Goal: Information Seeking & Learning: Learn about a topic

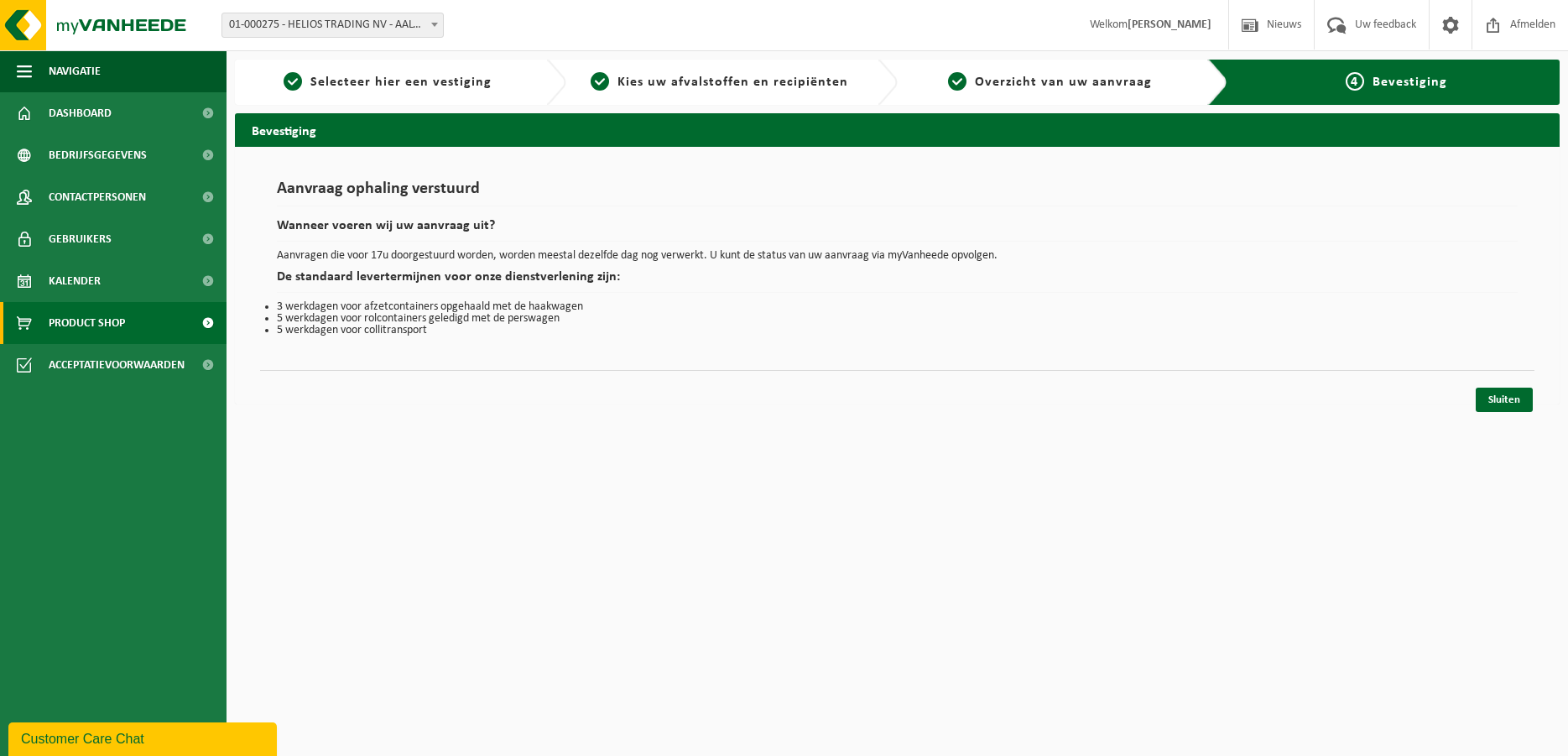
click at [138, 320] on link "Product Shop" at bounding box center [113, 323] width 227 height 42
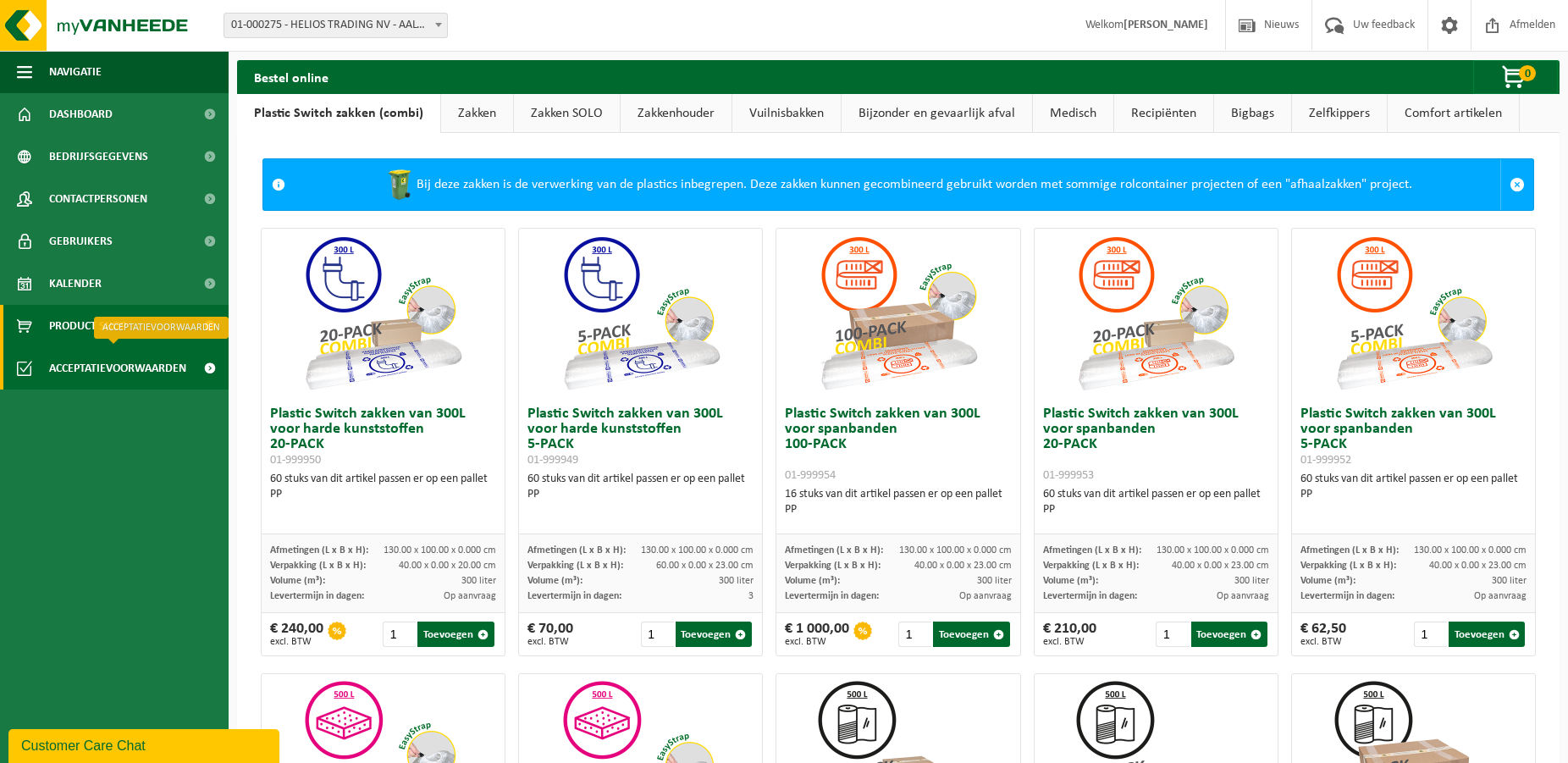
click at [113, 369] on span "Acceptatievoorwaarden" at bounding box center [118, 368] width 137 height 42
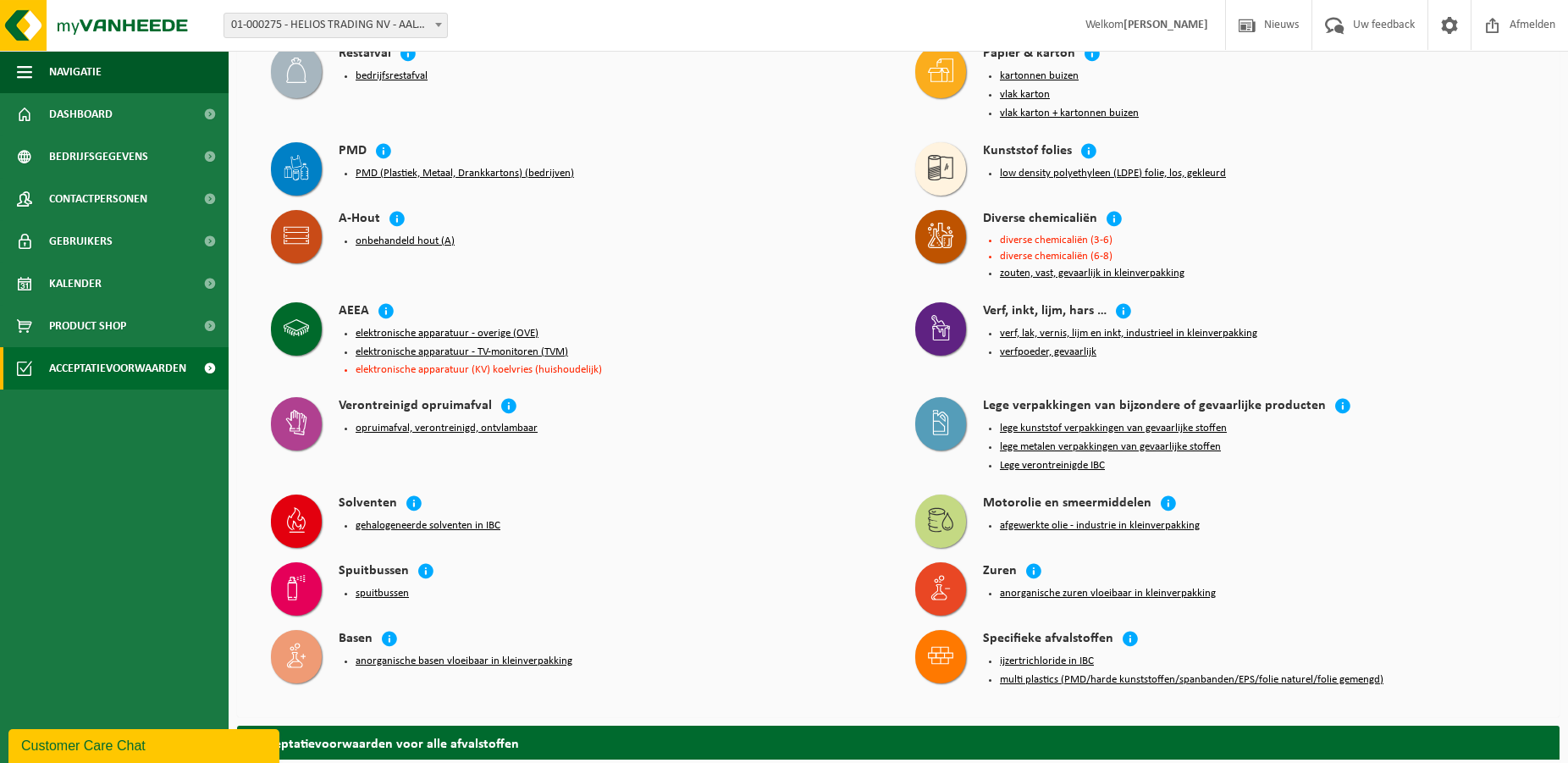
scroll to position [87, 0]
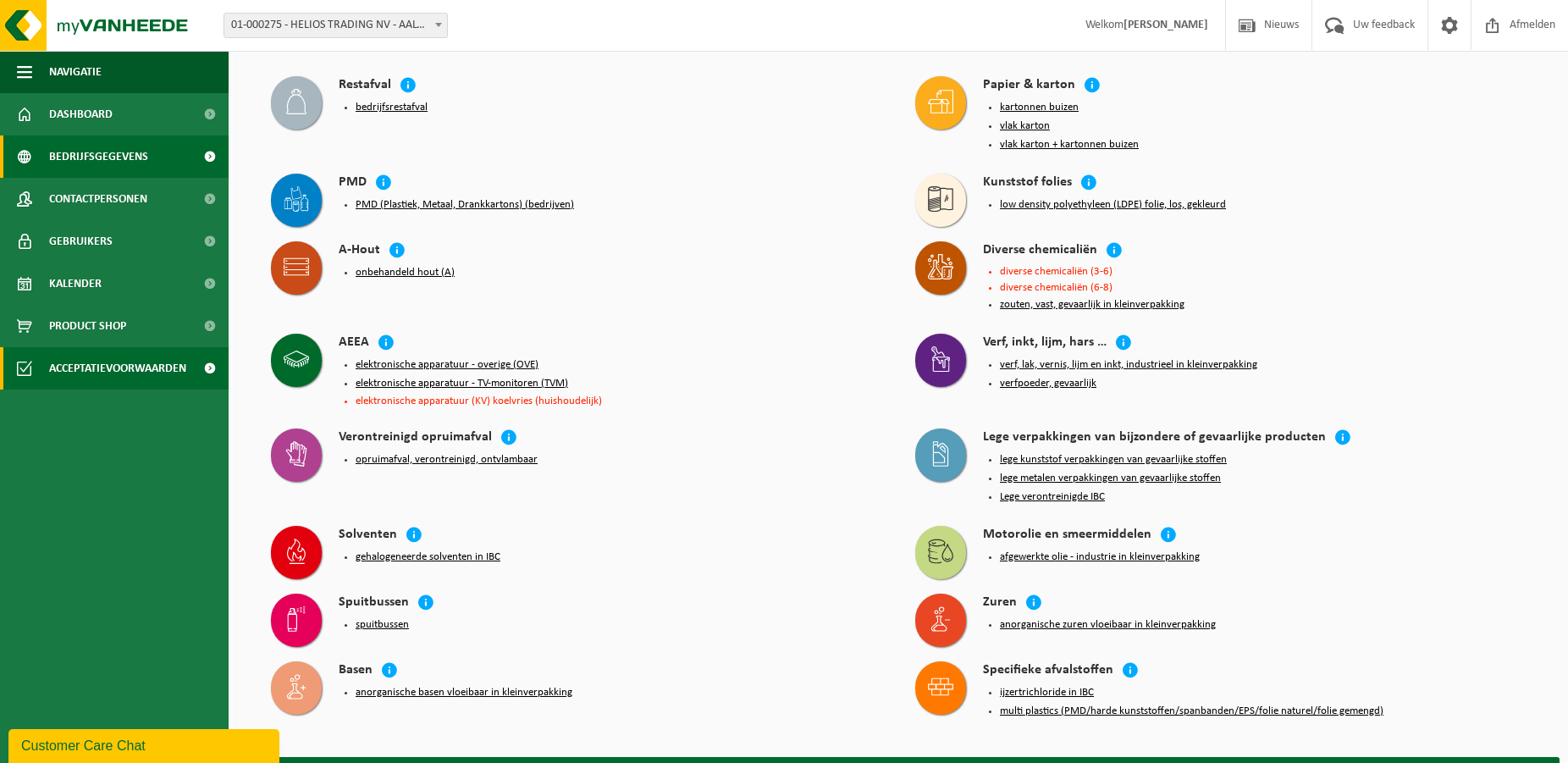
click at [89, 162] on span "Bedrijfsgegevens" at bounding box center [98, 156] width 99 height 42
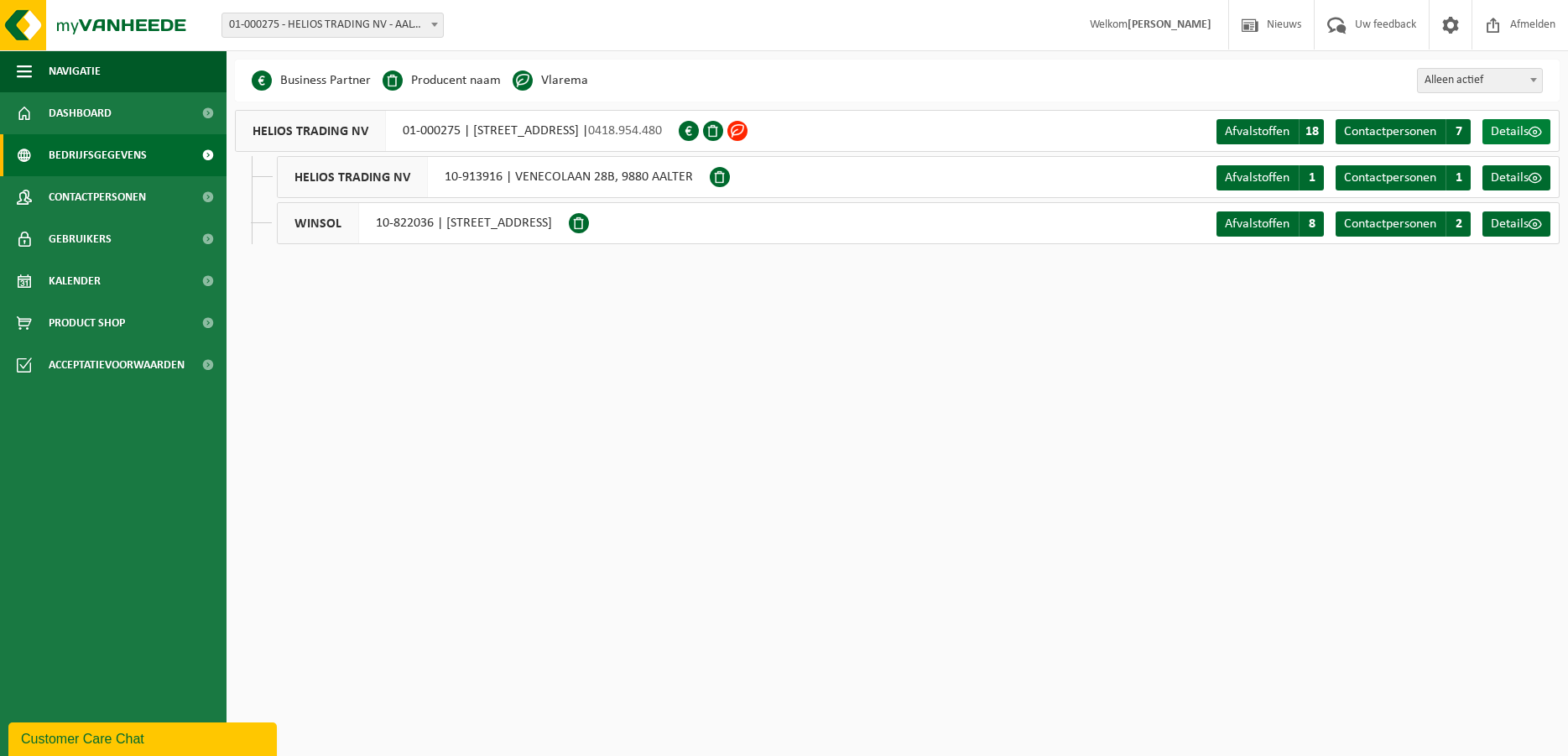
click at [1511, 131] on span "Details" at bounding box center [1509, 132] width 37 height 13
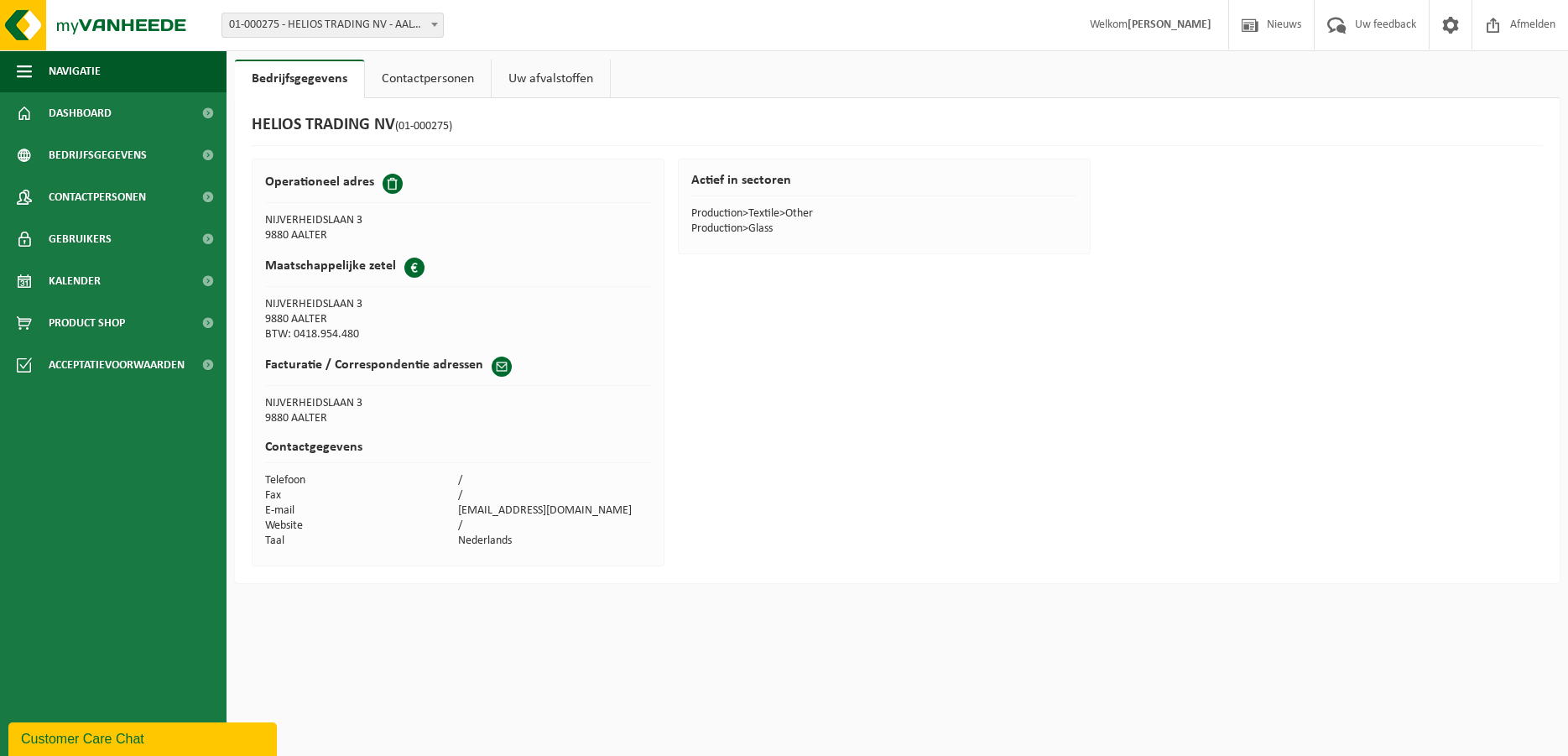
click at [417, 77] on link "Contactpersonen" at bounding box center [427, 78] width 126 height 38
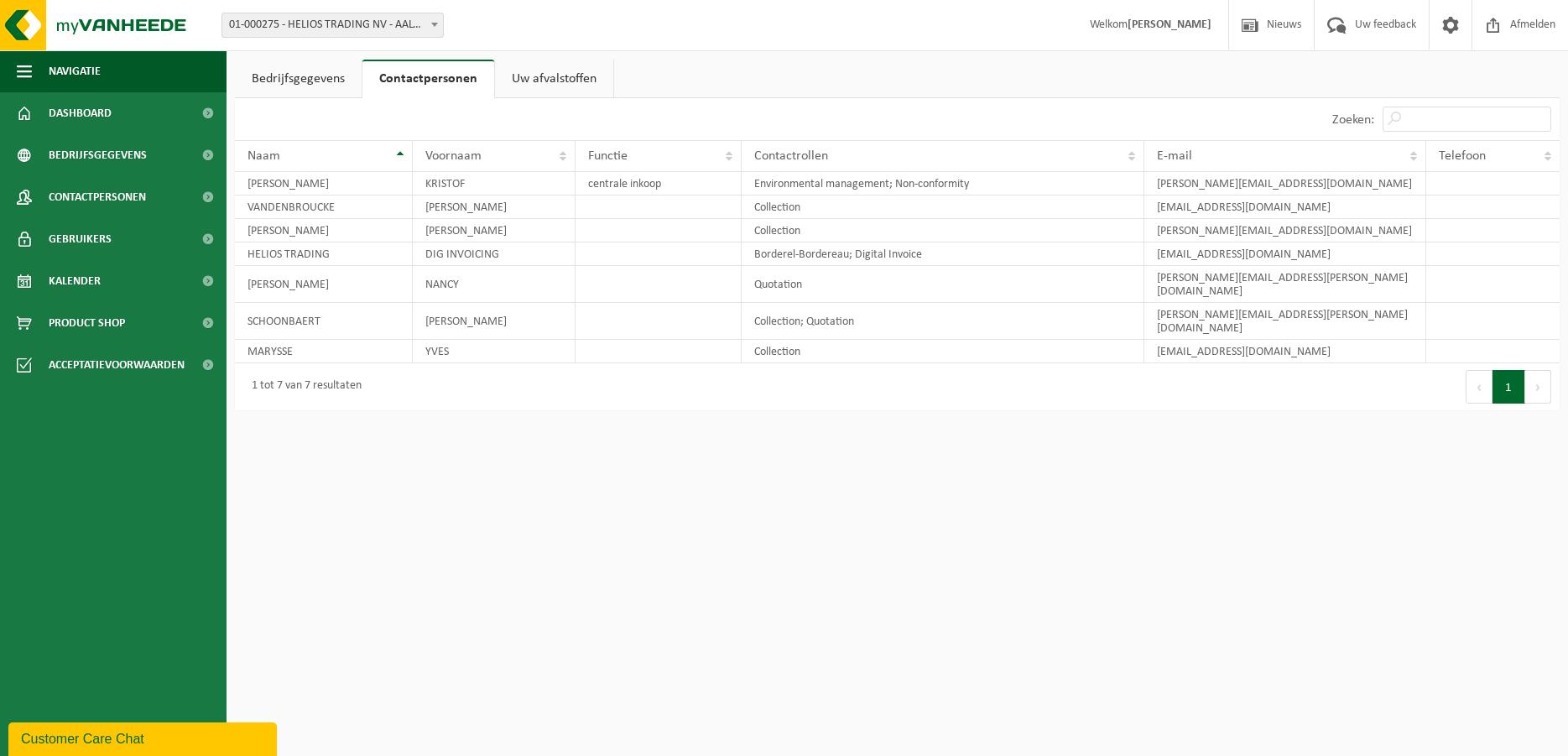
click at [555, 80] on link "Uw afvalstoffen" at bounding box center [554, 78] width 118 height 38
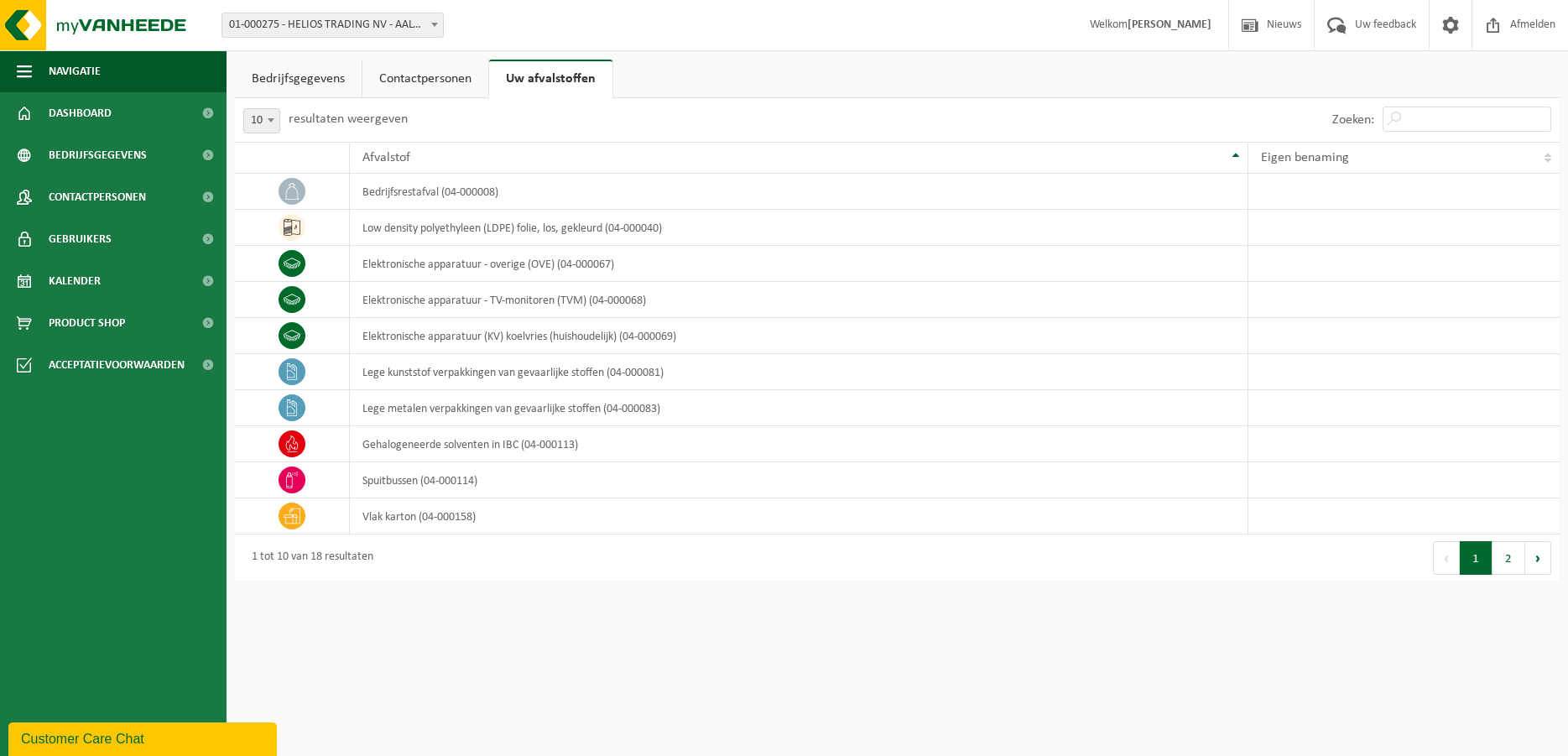
click at [405, 81] on link "Contactpersonen" at bounding box center [424, 78] width 126 height 38
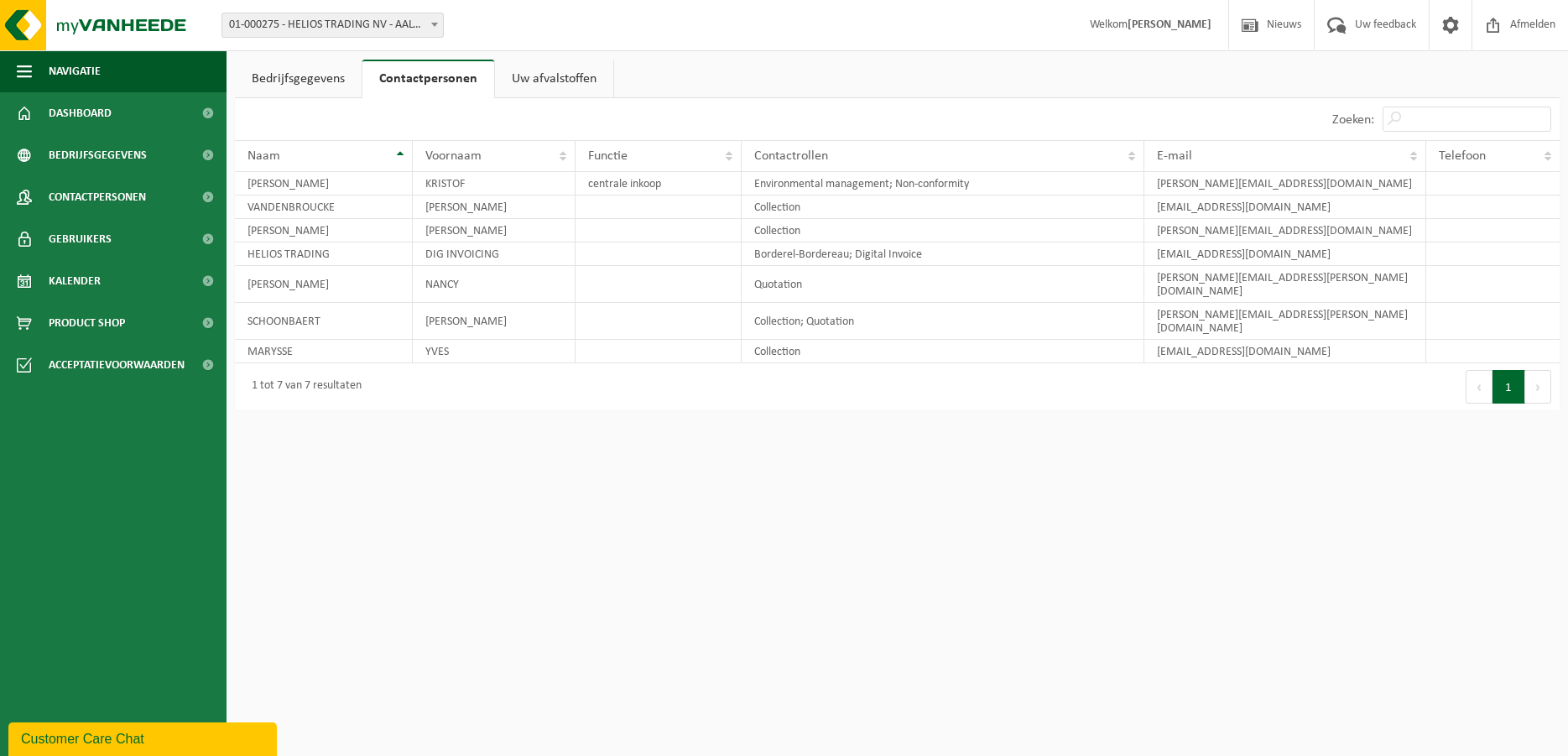
click at [312, 88] on link "Bedrijfsgegevens" at bounding box center [298, 78] width 127 height 38
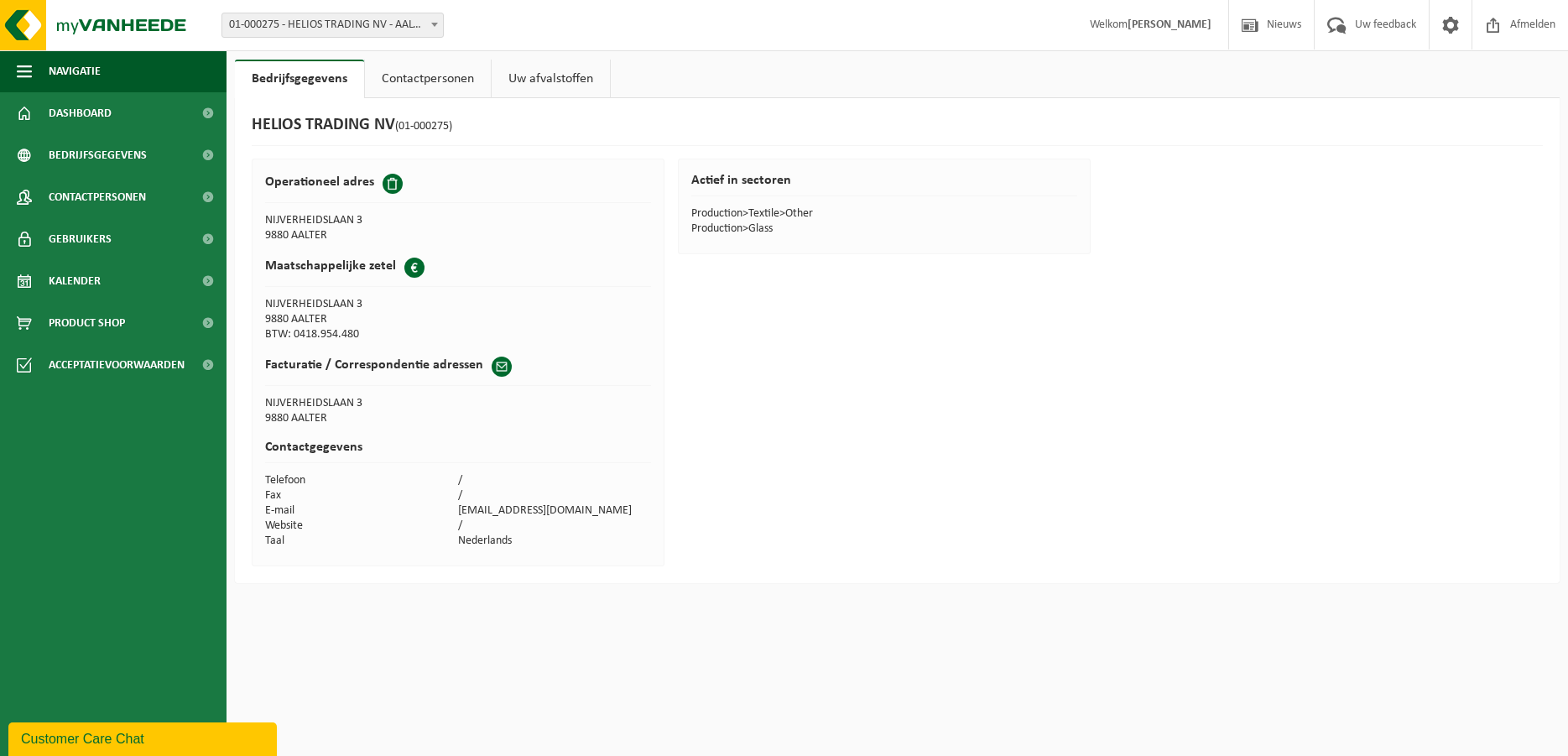
click at [531, 80] on link "Uw afvalstoffen" at bounding box center [550, 78] width 118 height 38
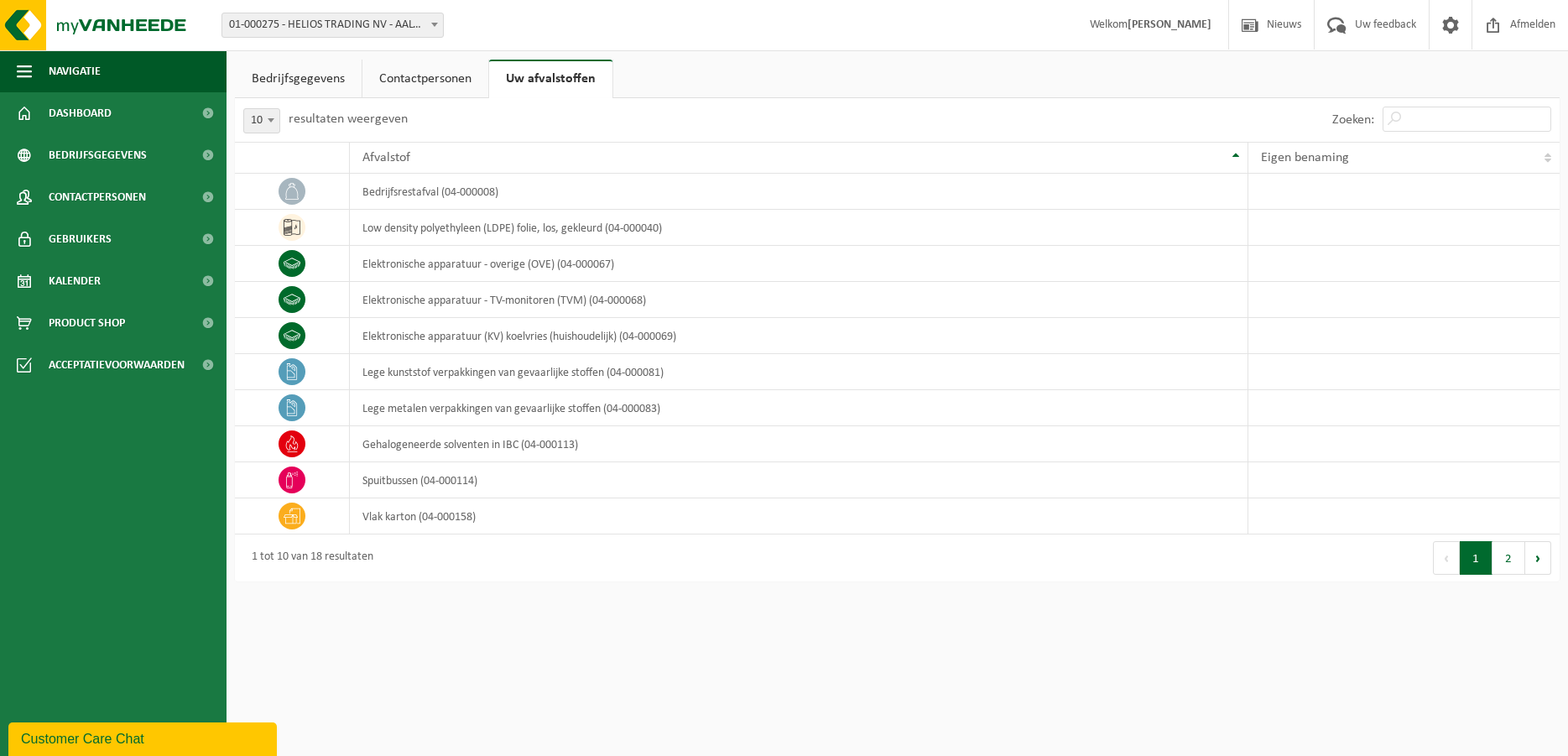
click at [300, 82] on link "Bedrijfsgegevens" at bounding box center [298, 78] width 127 height 38
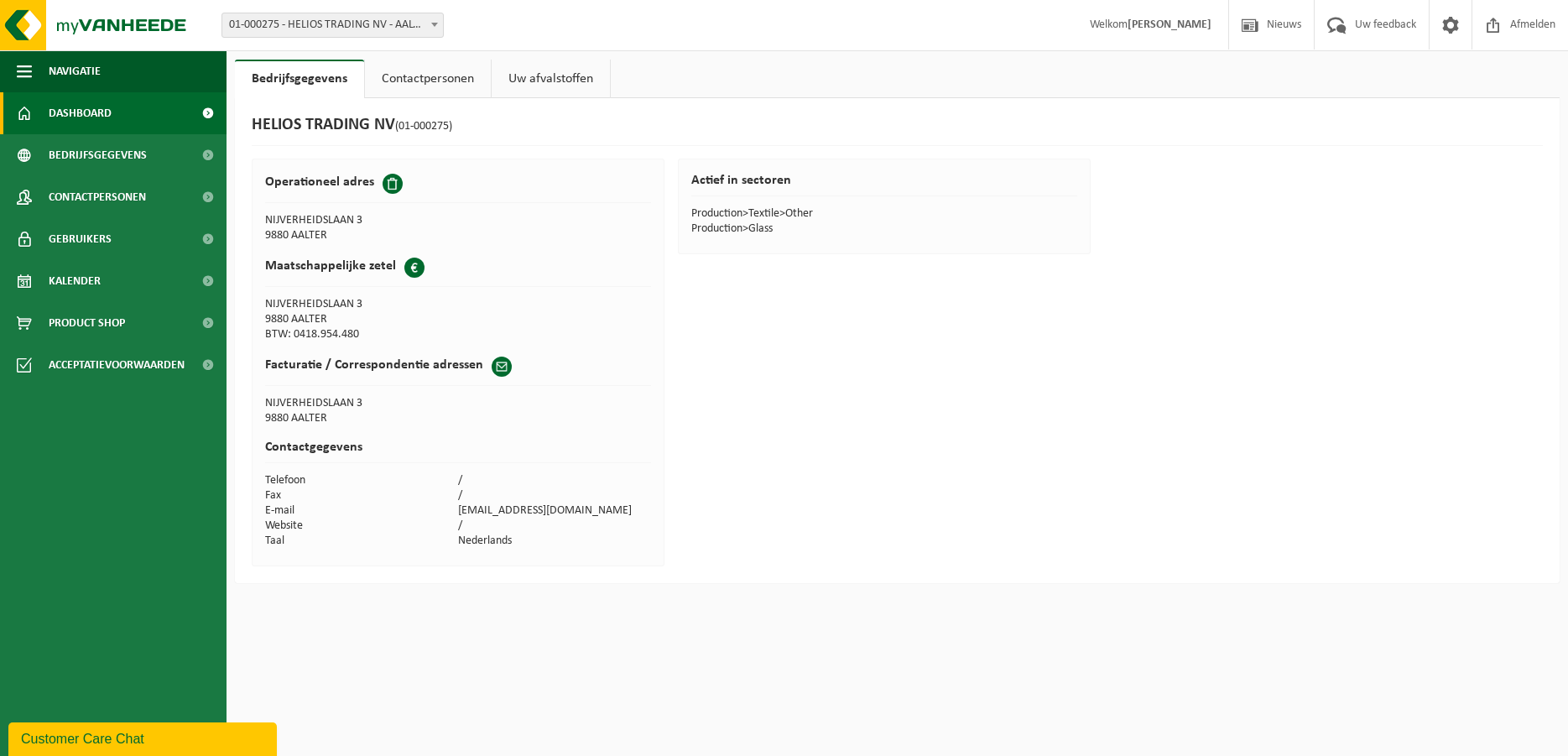
click at [95, 112] on span "Dashboard" at bounding box center [79, 113] width 62 height 42
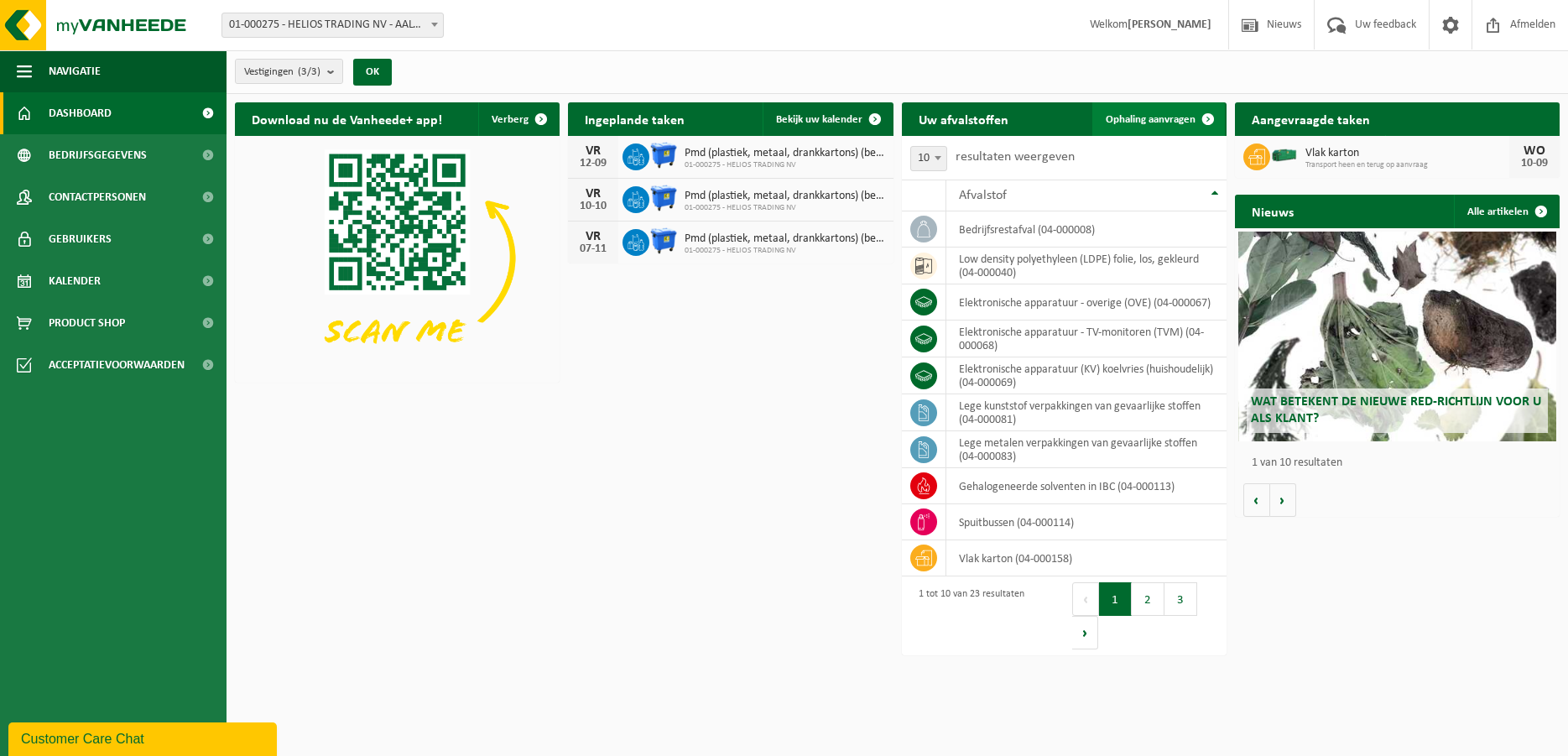
click at [1127, 121] on span "Ophaling aanvragen" at bounding box center [1150, 119] width 90 height 11
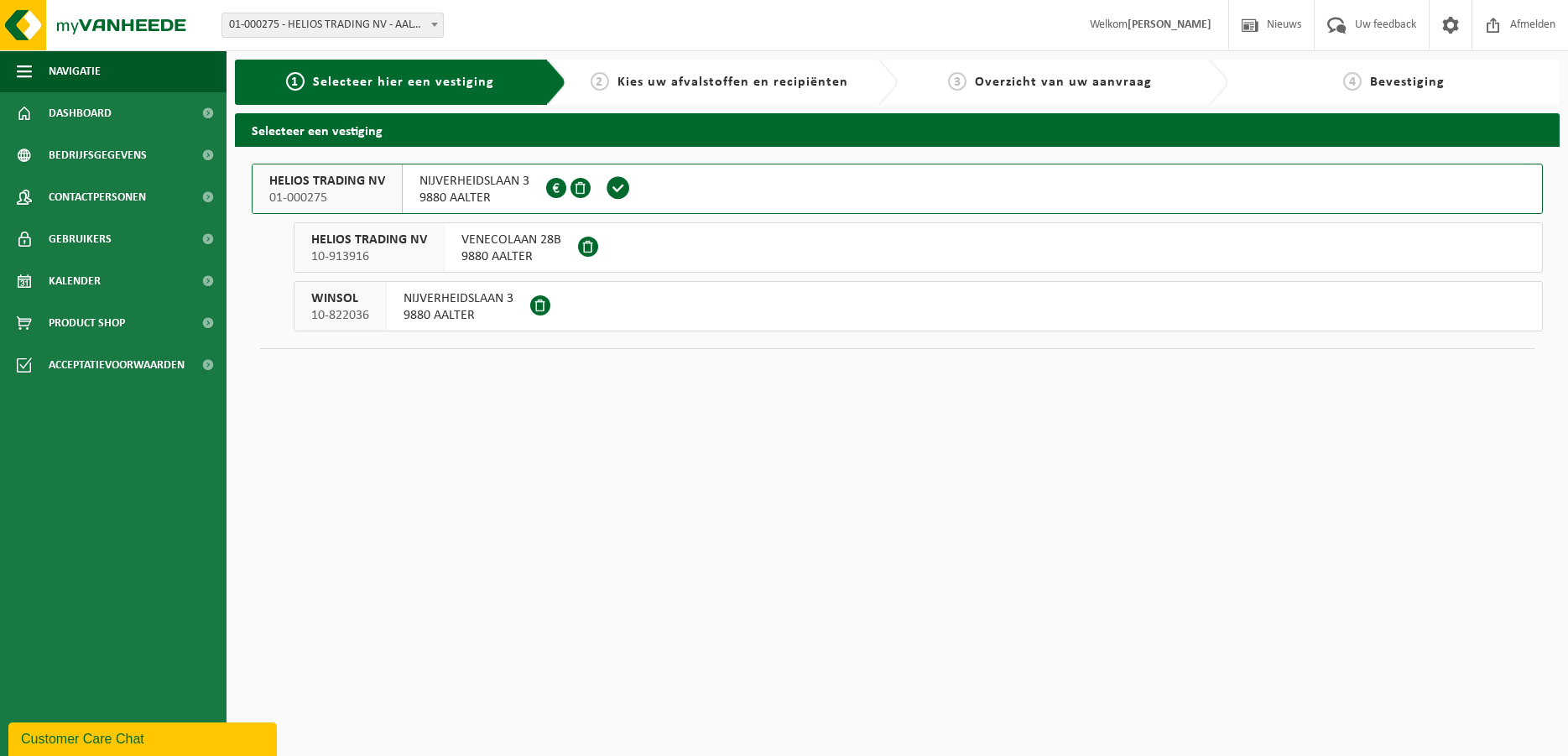
click at [521, 249] on span "9880 AALTER" at bounding box center [511, 257] width 100 height 17
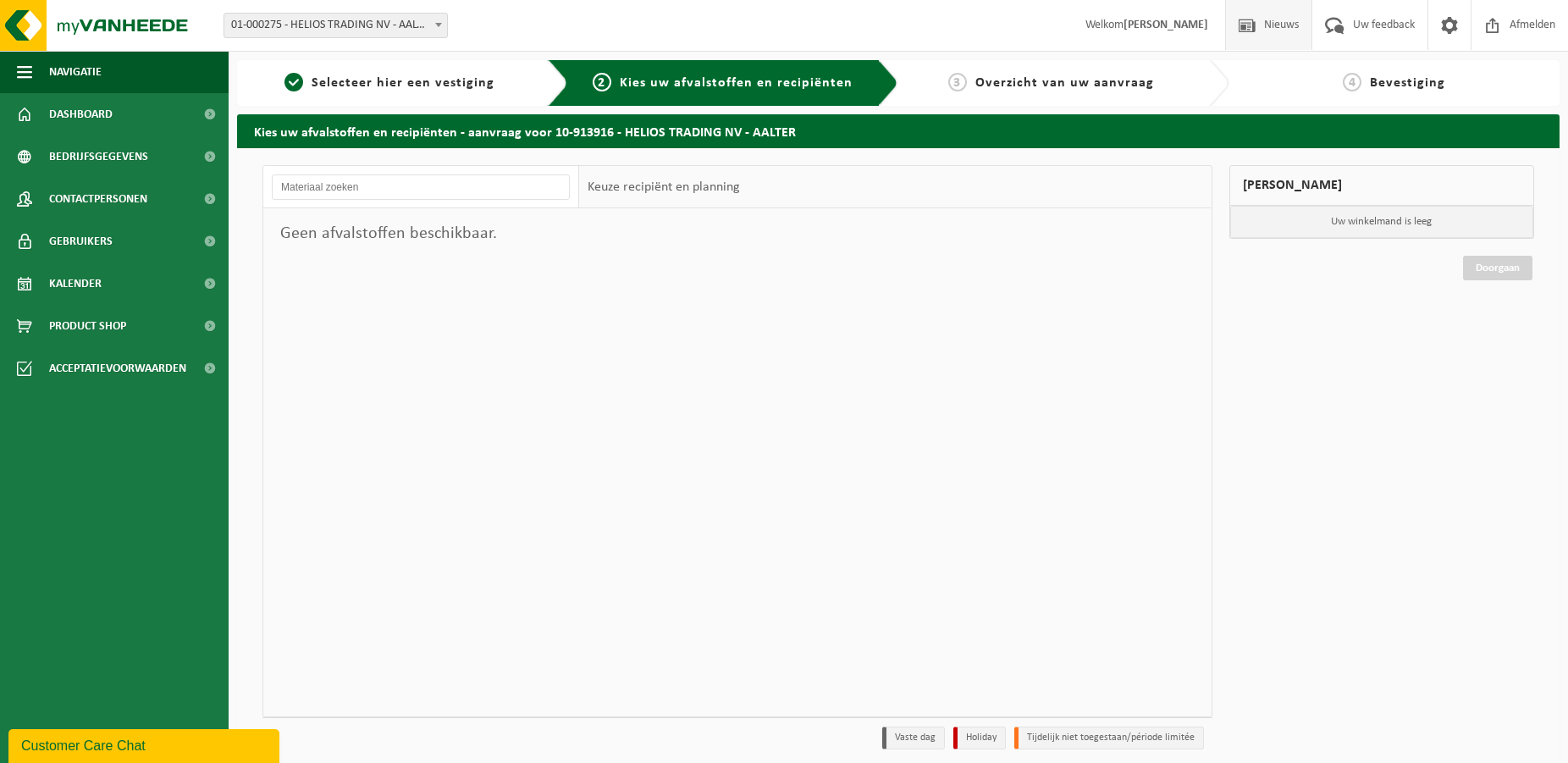
click at [1282, 26] on span "Nieuws" at bounding box center [1282, 24] width 43 height 50
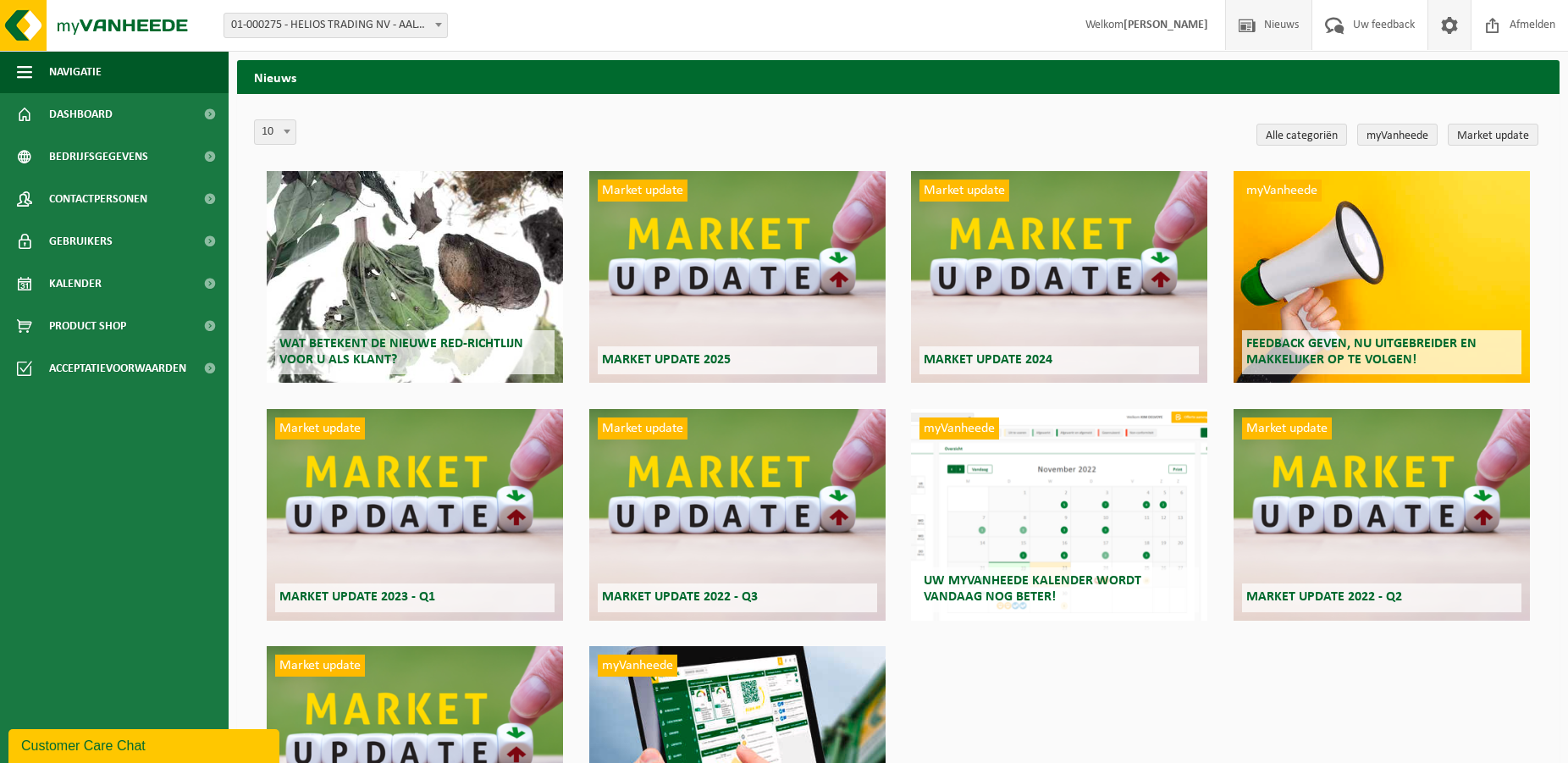
click at [1459, 31] on span at bounding box center [1449, 24] width 25 height 50
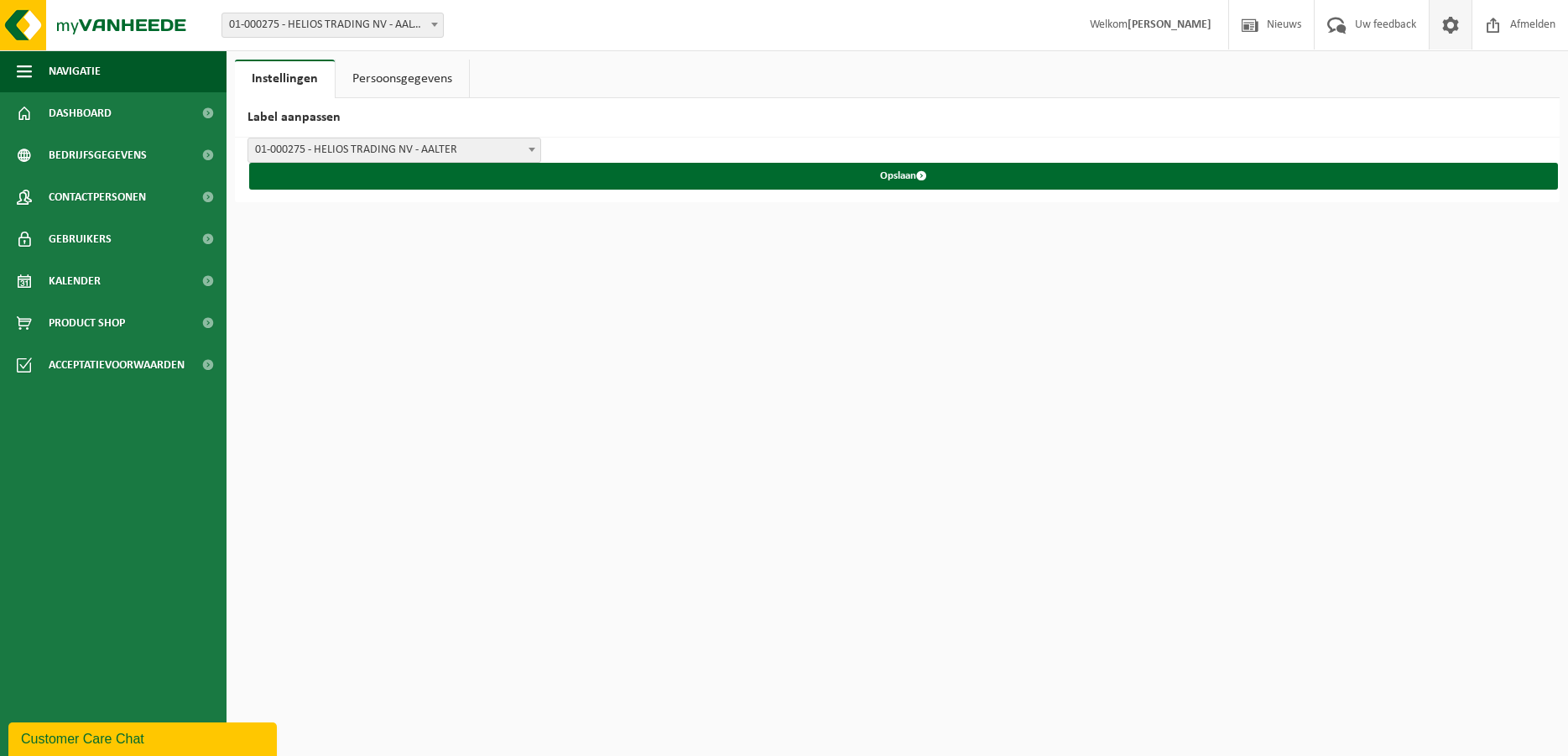
click at [527, 150] on span at bounding box center [532, 148] width 17 height 21
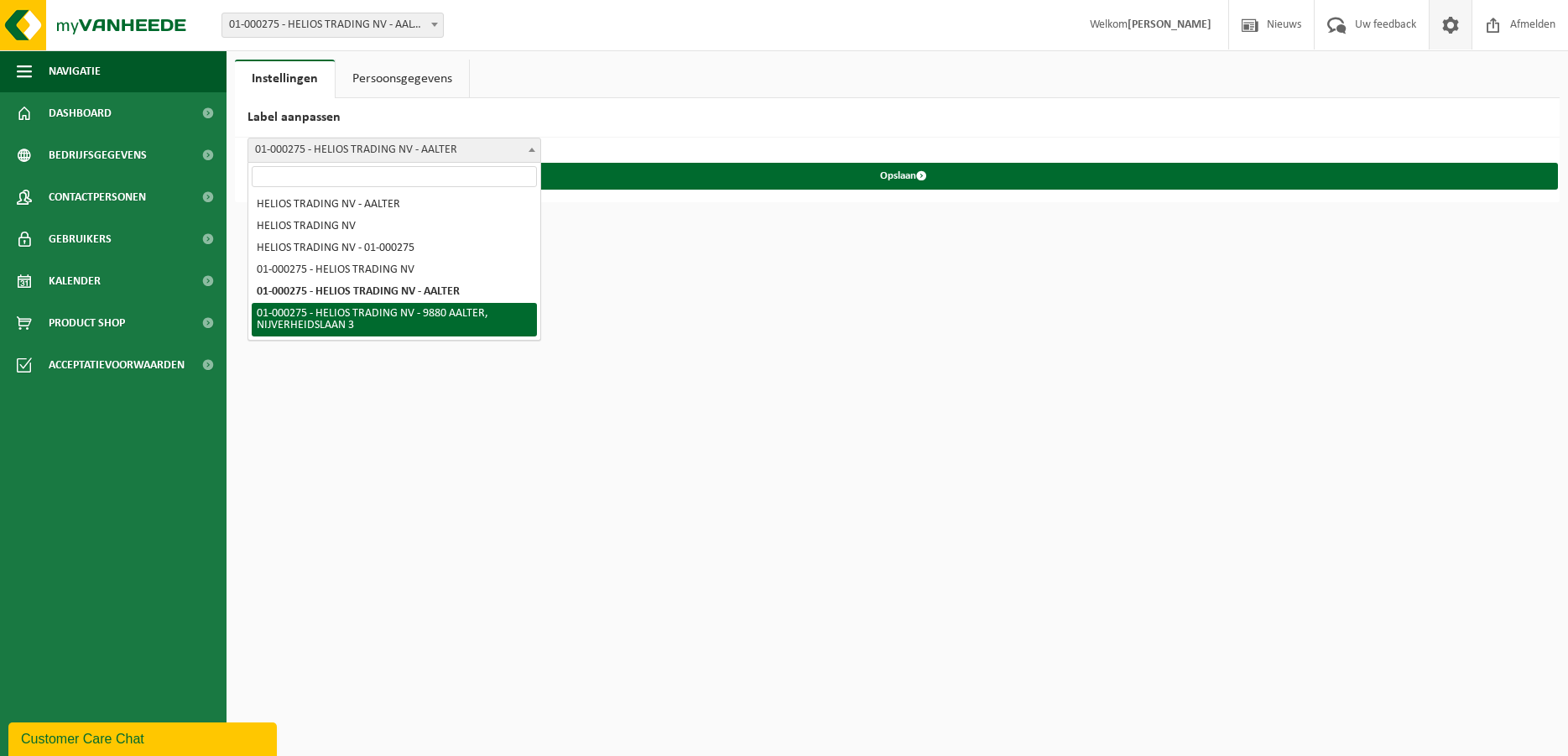
click at [770, 395] on html "Vestiging: 01-000275 - HELIOS TRADING NV - AALTER 10-913916 - HELIOS TRADING NV…" at bounding box center [784, 378] width 1568 height 756
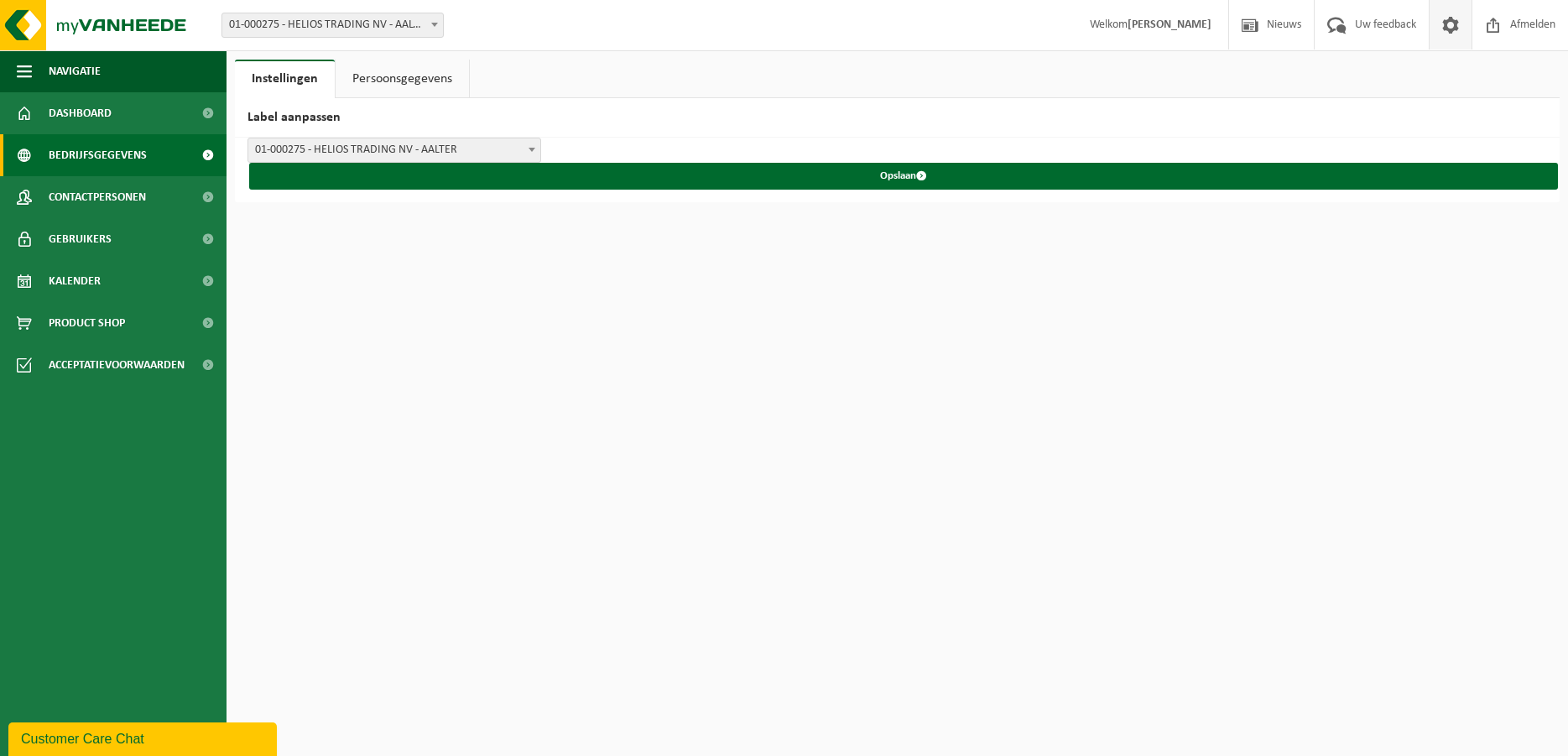
click at [112, 155] on span "Bedrijfsgegevens" at bounding box center [97, 155] width 98 height 42
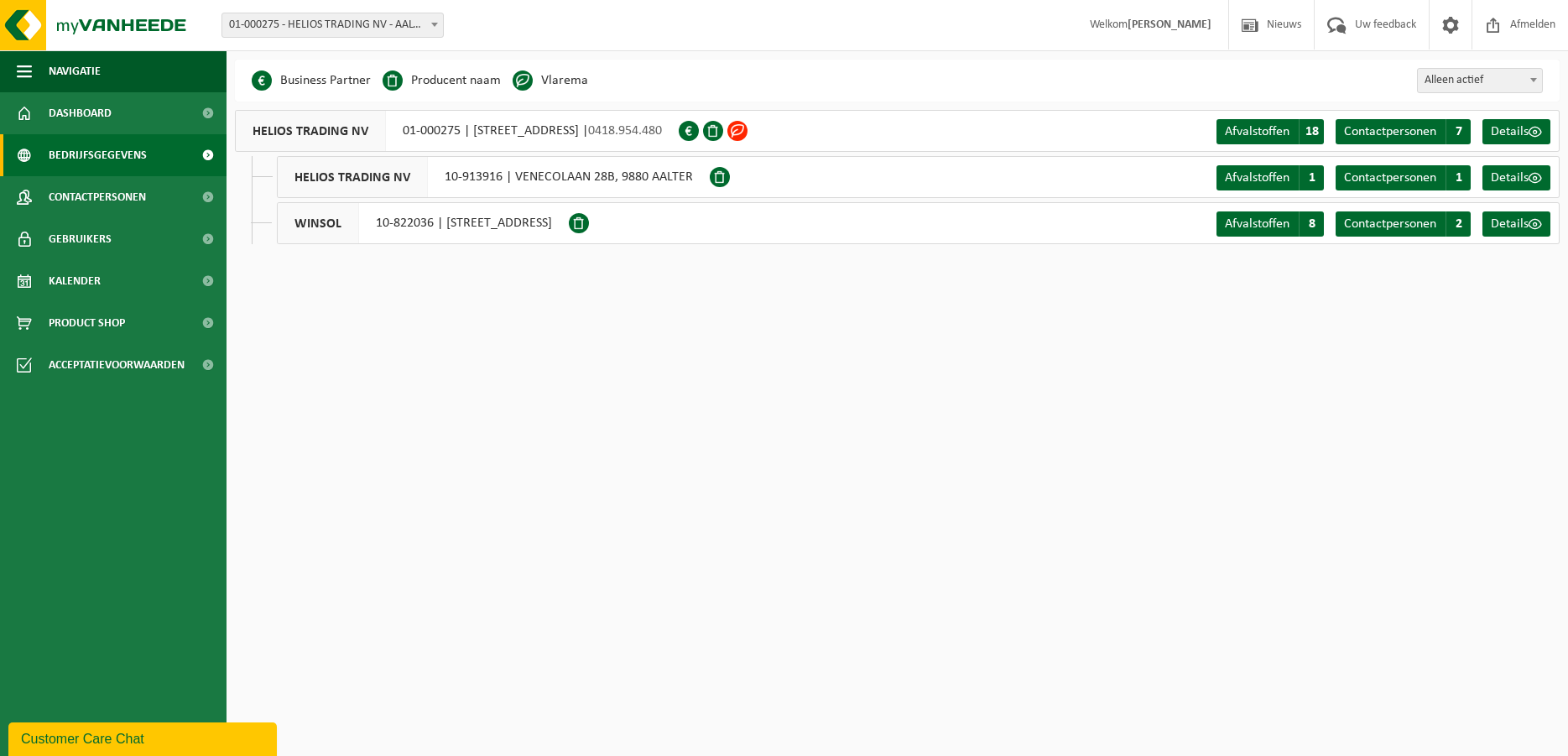
click at [1161, 186] on div "HELIOS TRADING NV 10-913916 | VENECOLAAN 28B, 9880 AALTER Afvalstoffen A 1 Cont…" at bounding box center [918, 176] width 1283 height 42
click at [1241, 176] on span "Afvalstoffen" at bounding box center [1256, 177] width 64 height 13
click at [1246, 225] on span "Afvalstoffen" at bounding box center [1256, 224] width 64 height 13
click at [1382, 225] on span "Contactpersonen" at bounding box center [1390, 224] width 92 height 13
click at [1237, 222] on span "Afvalstoffen" at bounding box center [1256, 224] width 64 height 13
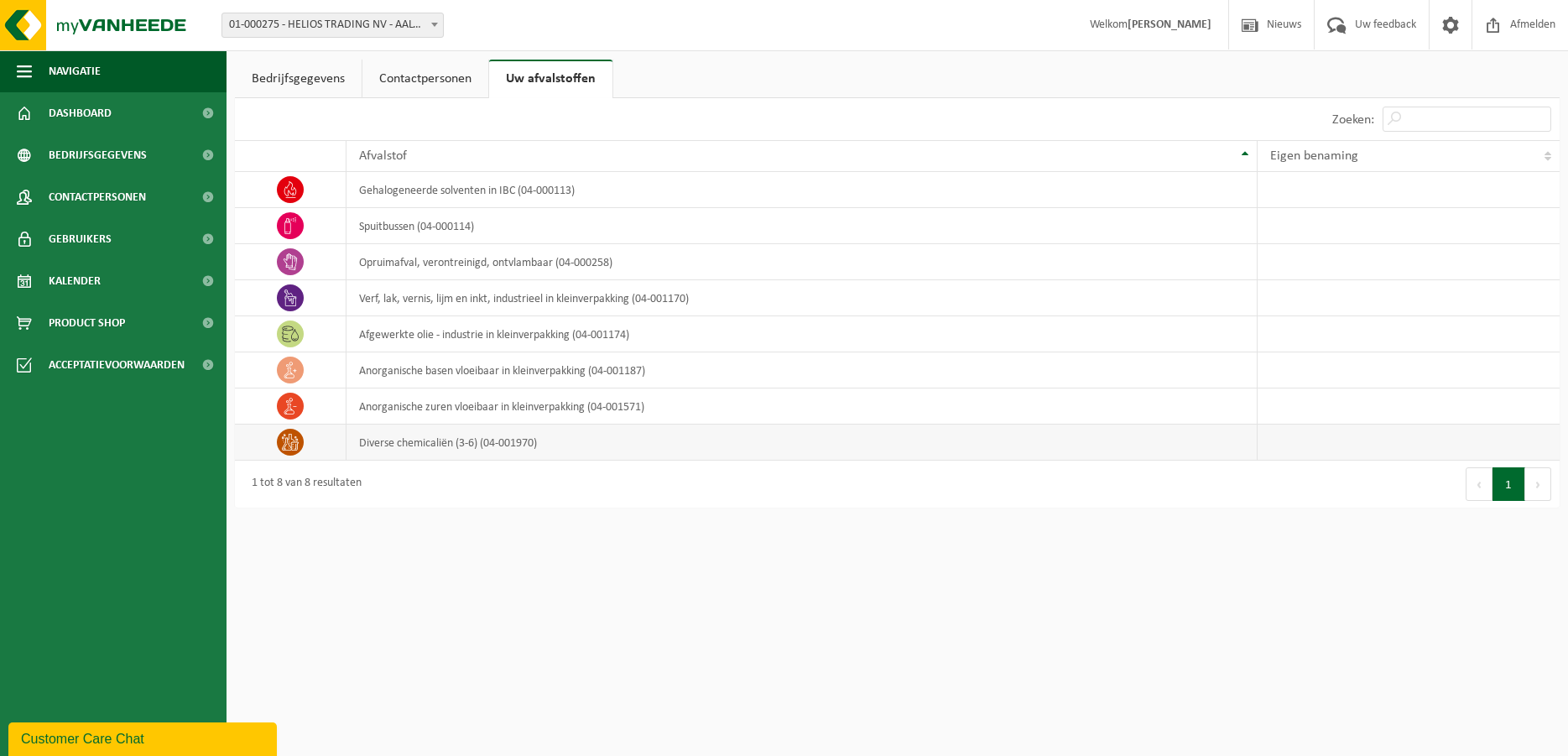
click at [428, 447] on td "diverse chemicaliën (3-6) (04-001970)" at bounding box center [801, 442] width 911 height 36
click at [287, 442] on icon at bounding box center [290, 442] width 17 height 17
click at [408, 444] on td "diverse chemicaliën (3-6) (04-001970)" at bounding box center [801, 442] width 911 height 36
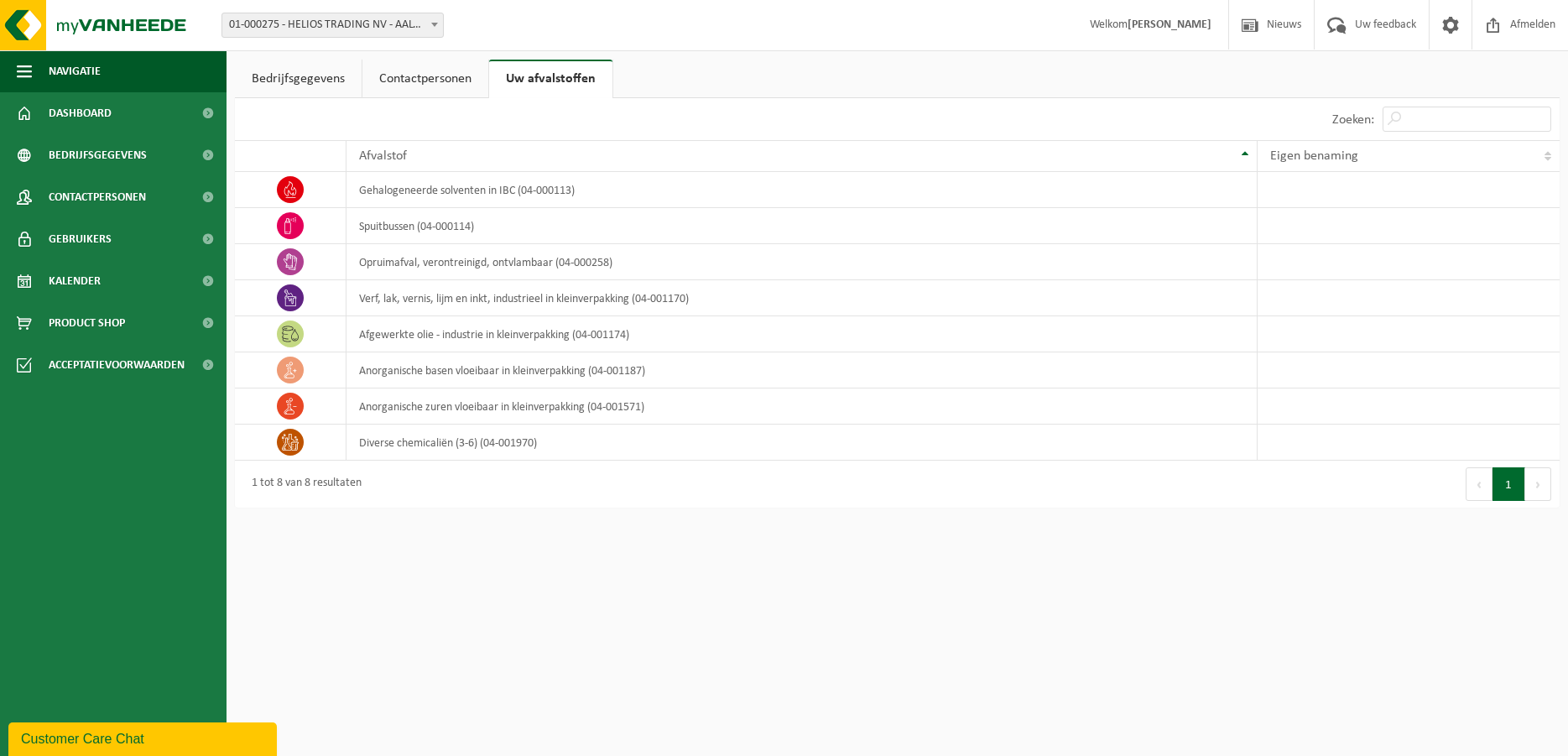
click at [403, 578] on html "Vestiging: 01-000275 - HELIOS TRADING NV - AALTER 10-913916 - HELIOS TRADING NV…" at bounding box center [784, 378] width 1568 height 756
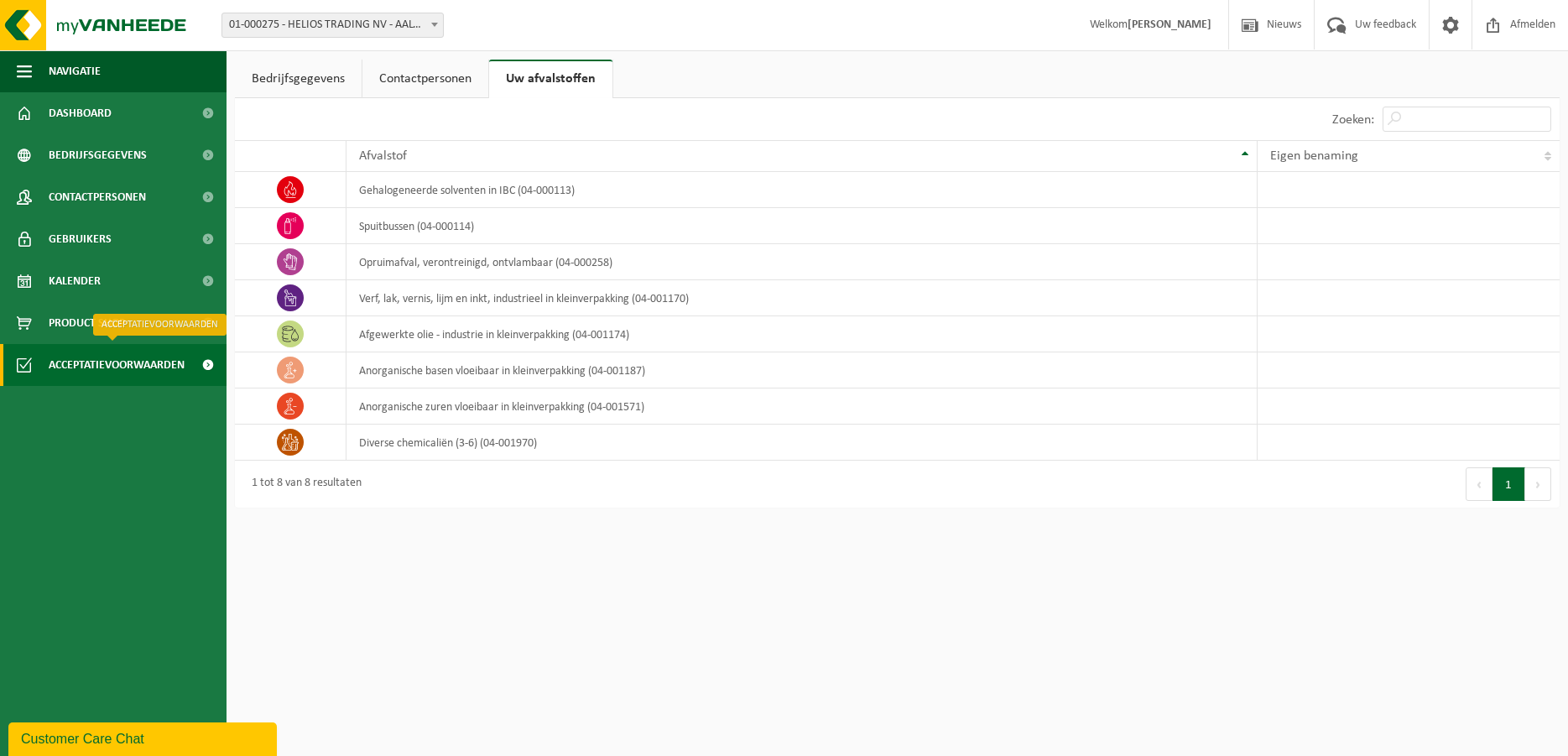
click at [116, 364] on span "Acceptatievoorwaarden" at bounding box center [117, 365] width 136 height 42
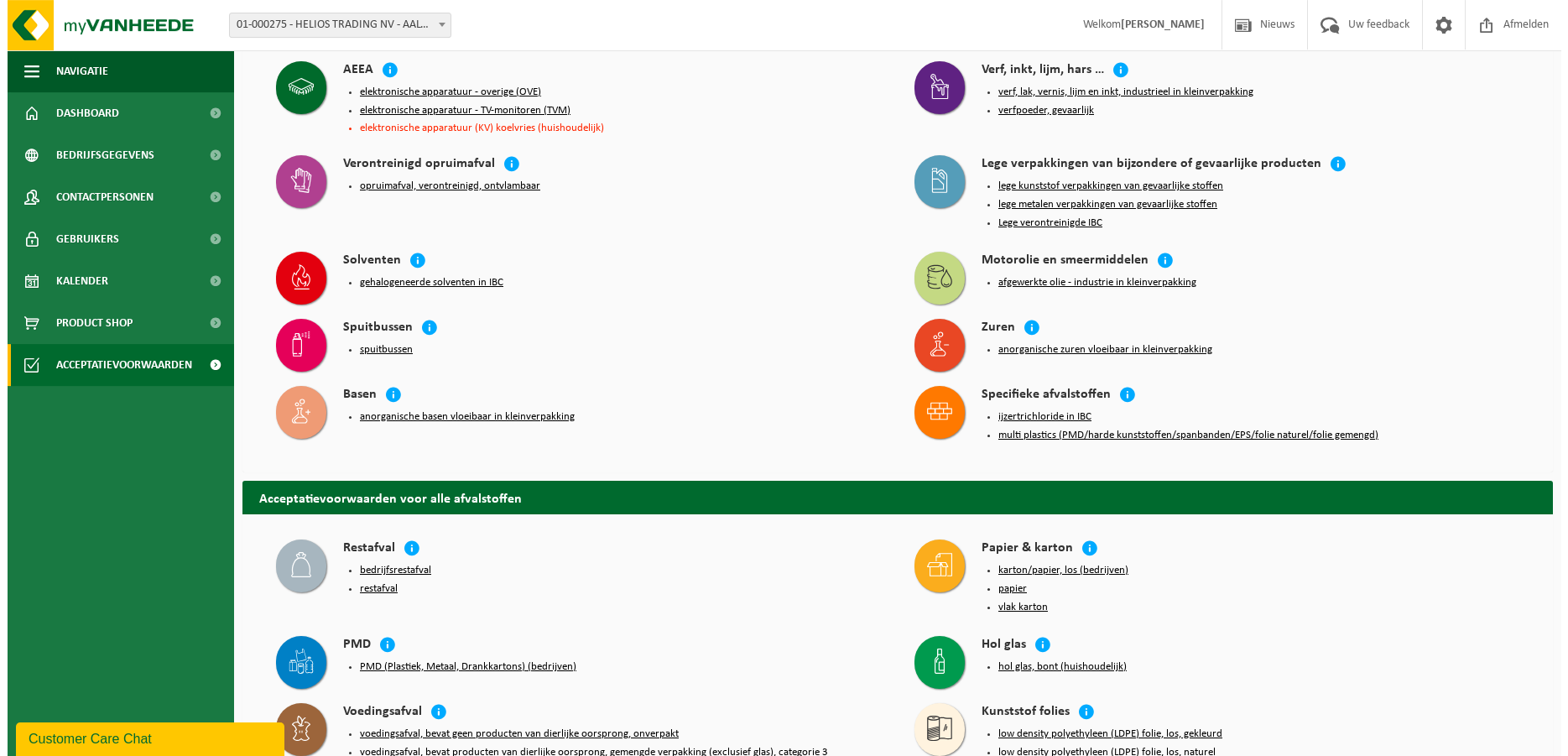
scroll to position [257, 0]
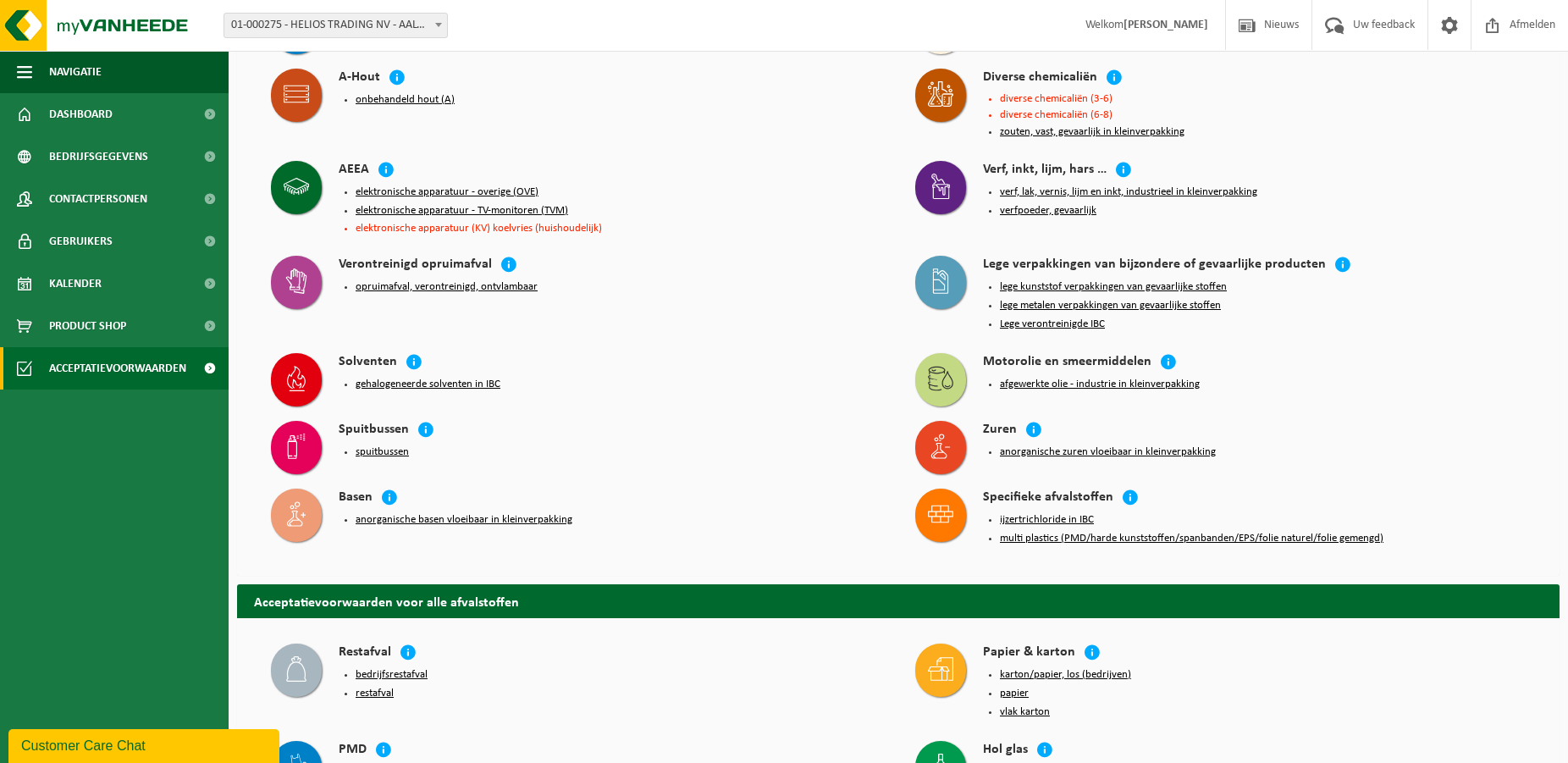
click at [1022, 446] on button "anorganische zuren vloeibaar in kleinverpakking" at bounding box center [1107, 452] width 216 height 13
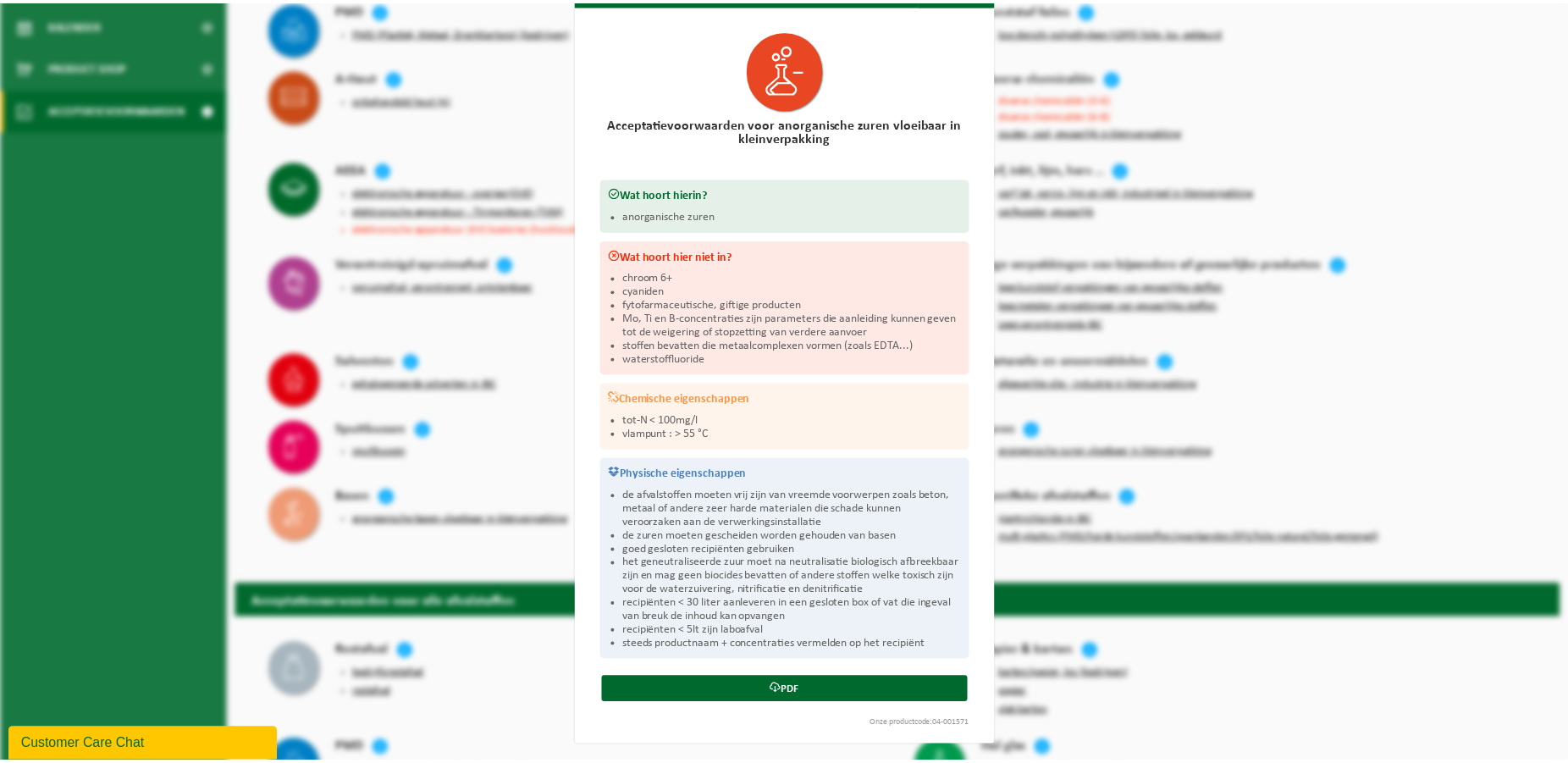
scroll to position [0, 0]
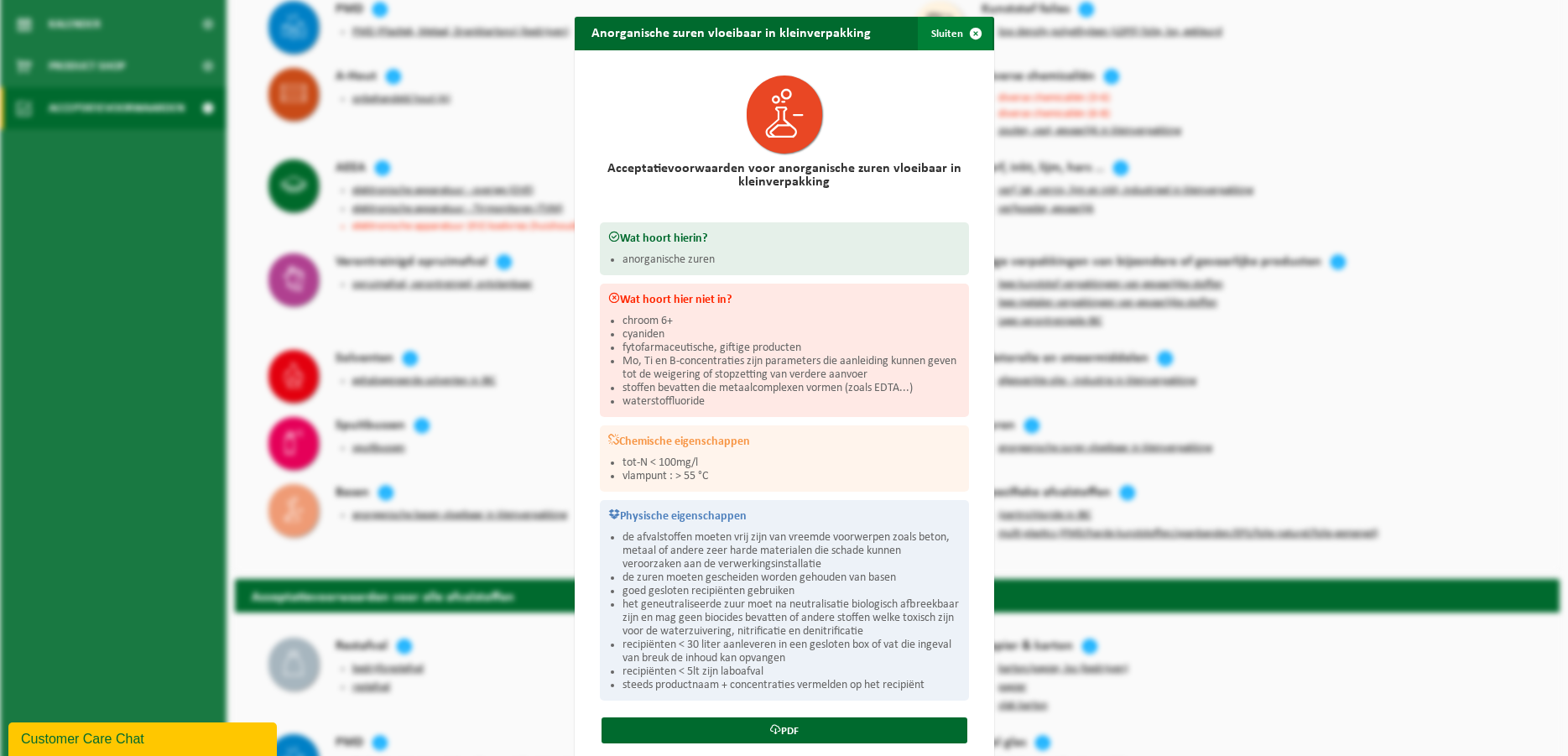
click at [969, 33] on span "button" at bounding box center [976, 34] width 34 height 34
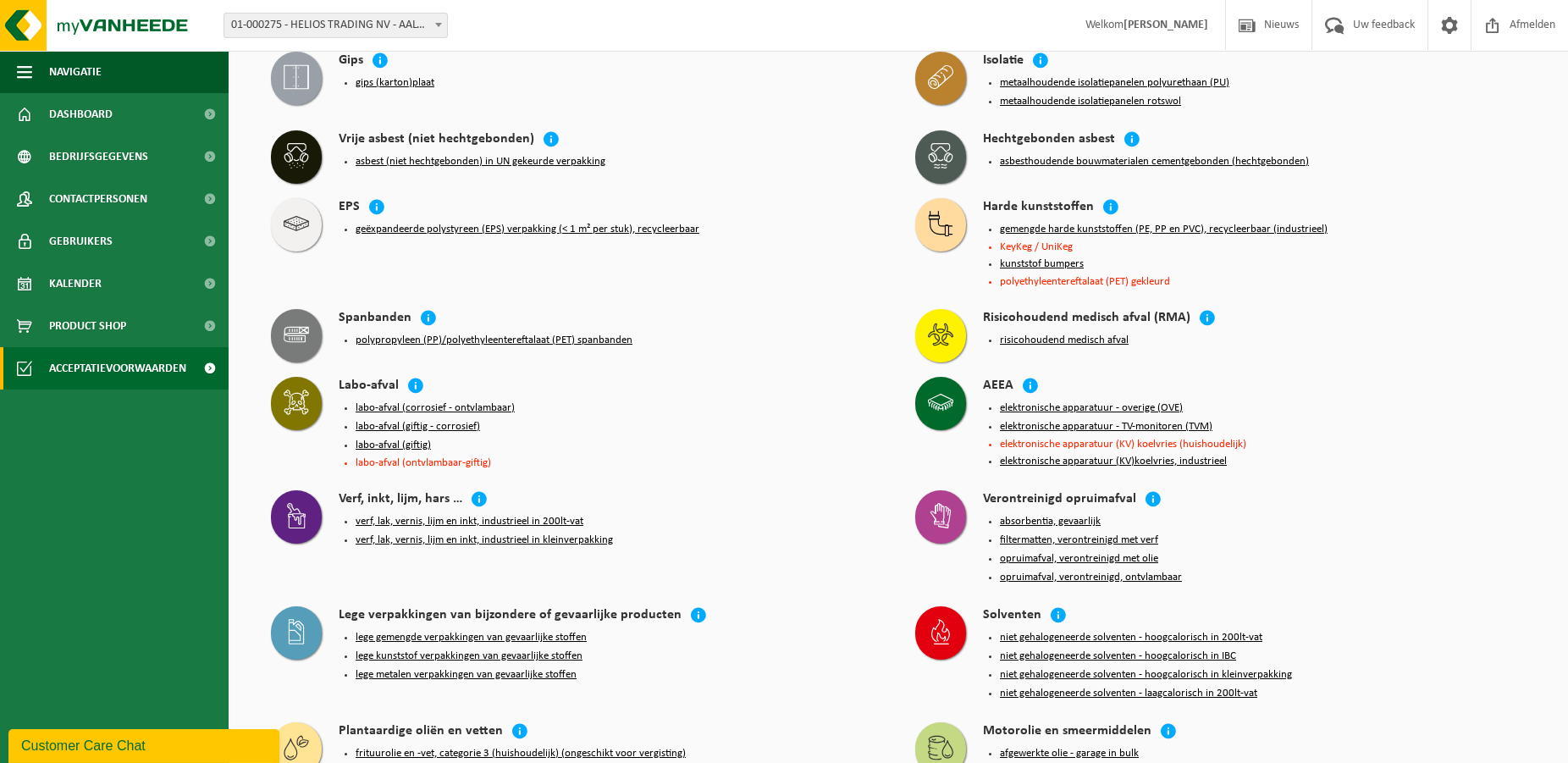
scroll to position [1420, 0]
